Goal: Task Accomplishment & Management: Manage account settings

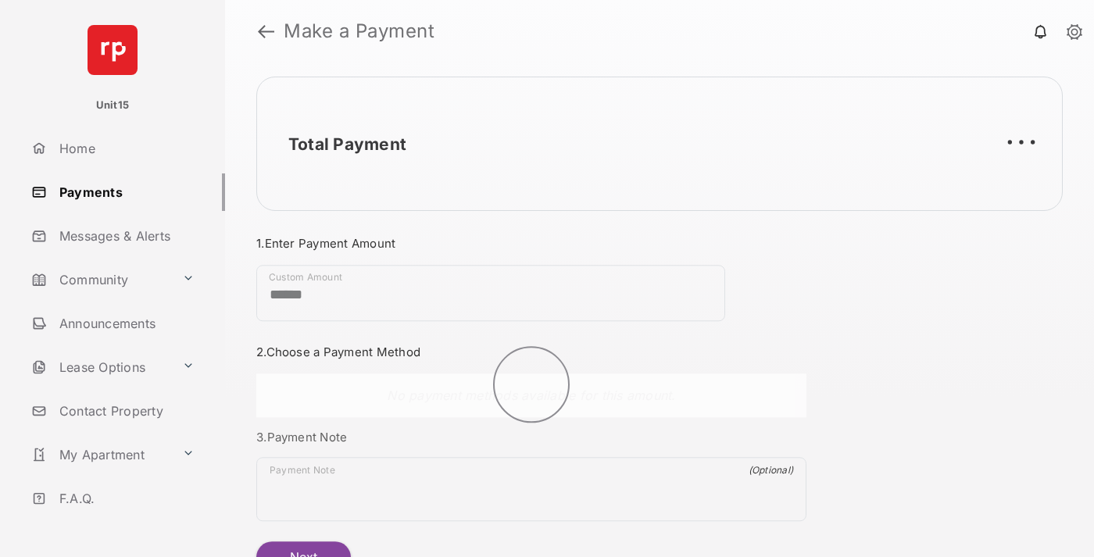
scroll to position [84, 0]
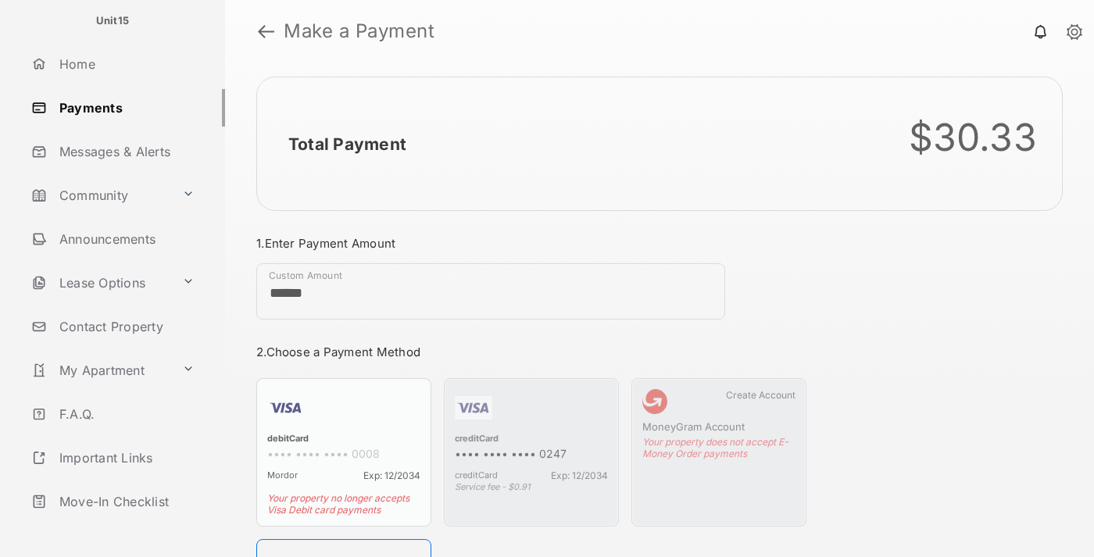
click at [122, 527] on link "Logout" at bounding box center [125, 545] width 200 height 37
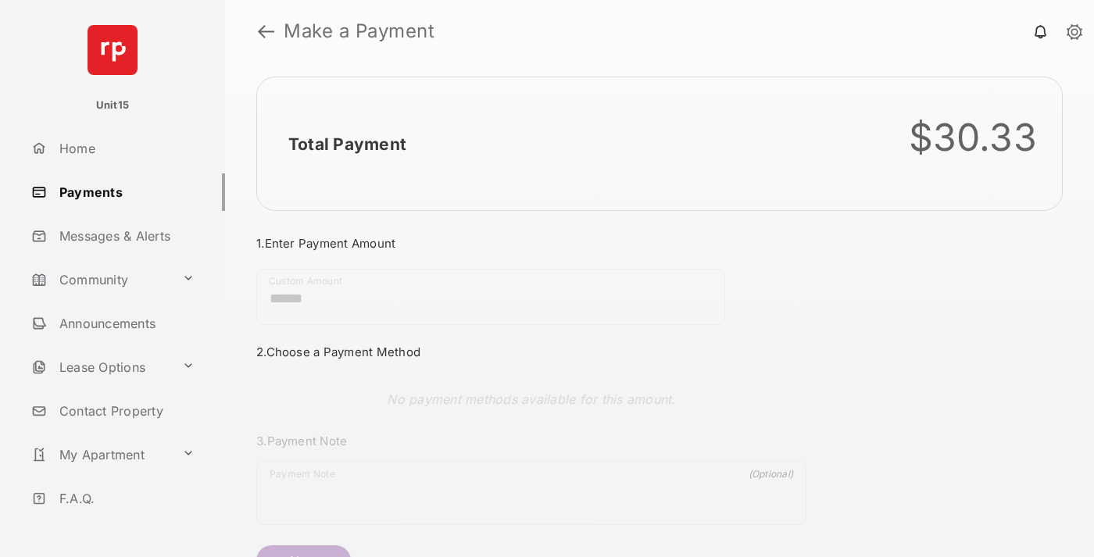
scroll to position [84, 0]
